Goal: Task Accomplishment & Management: Manage account settings

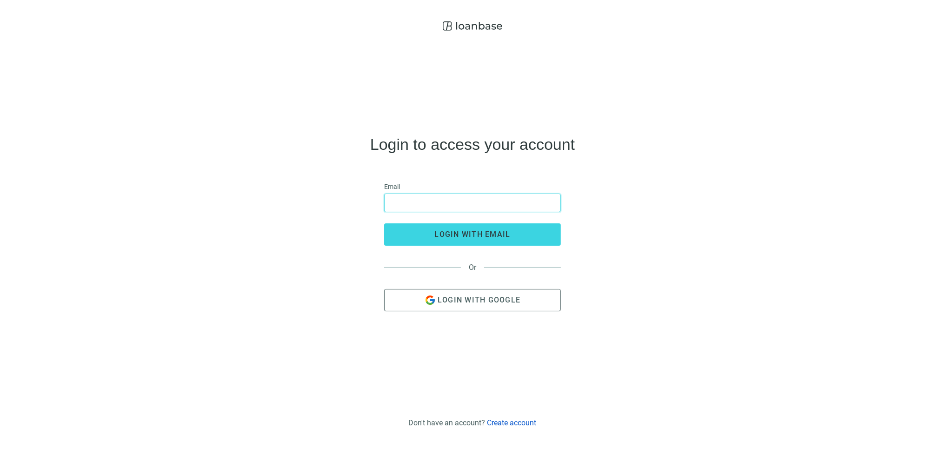
click at [428, 201] on input "email" at bounding box center [472, 203] width 165 height 18
type input "**********"
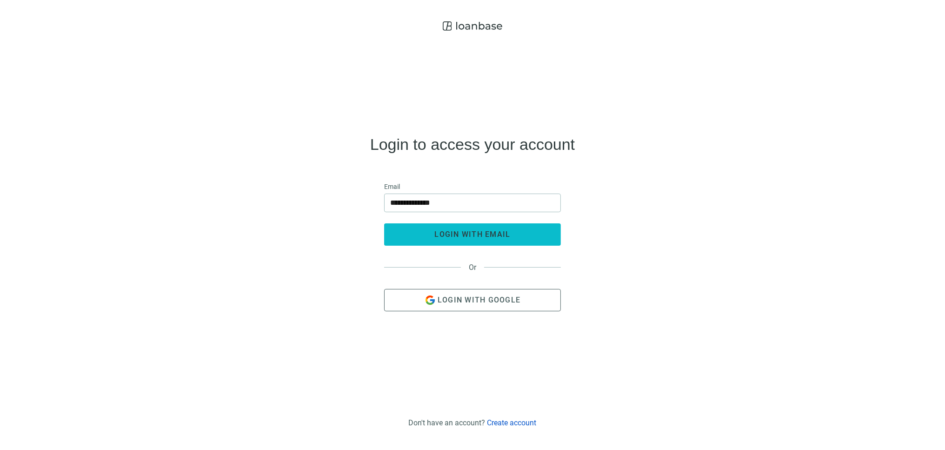
click at [462, 235] on span "login with email" at bounding box center [473, 234] width 76 height 9
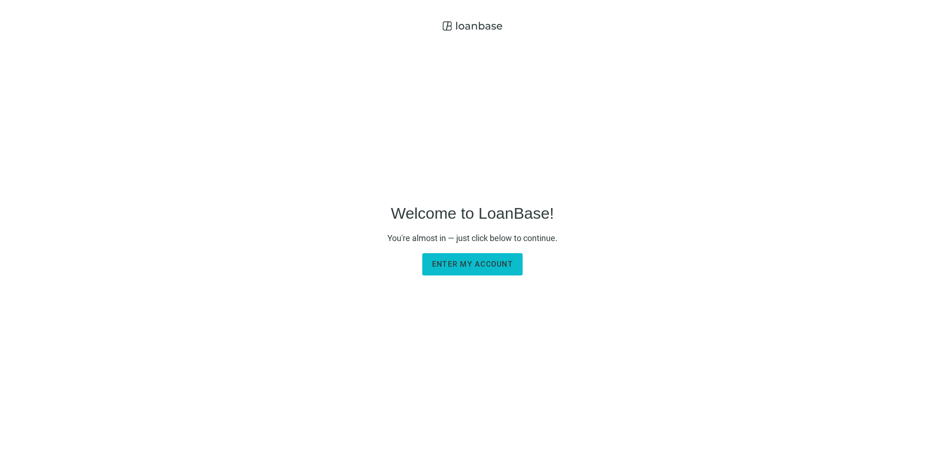
click at [494, 263] on span "Enter my account" at bounding box center [472, 263] width 81 height 9
